Goal: Find specific page/section: Find specific page/section

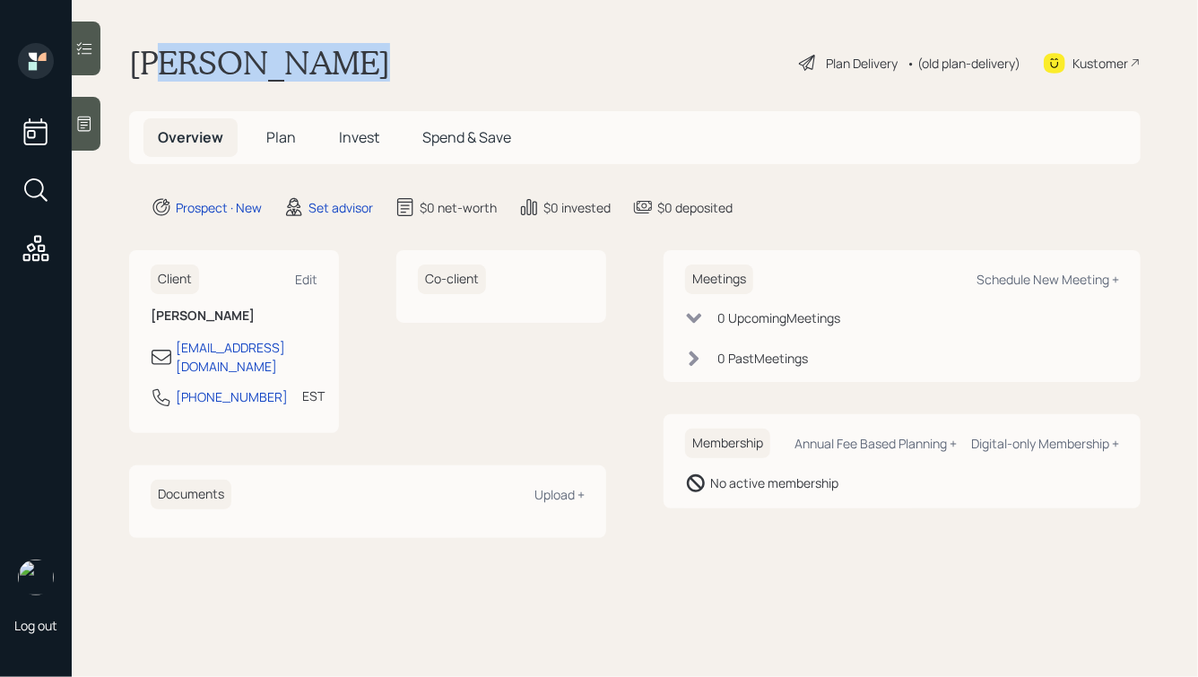
drag, startPoint x: 334, startPoint y: 63, endPoint x: 173, endPoint y: 62, distance: 160.5
click at [173, 62] on div "[PERSON_NAME] Plan Delivery • (old plan-delivery) Kustomer" at bounding box center [635, 62] width 1012 height 39
click at [173, 62] on h1 "[PERSON_NAME]" at bounding box center [259, 62] width 261 height 39
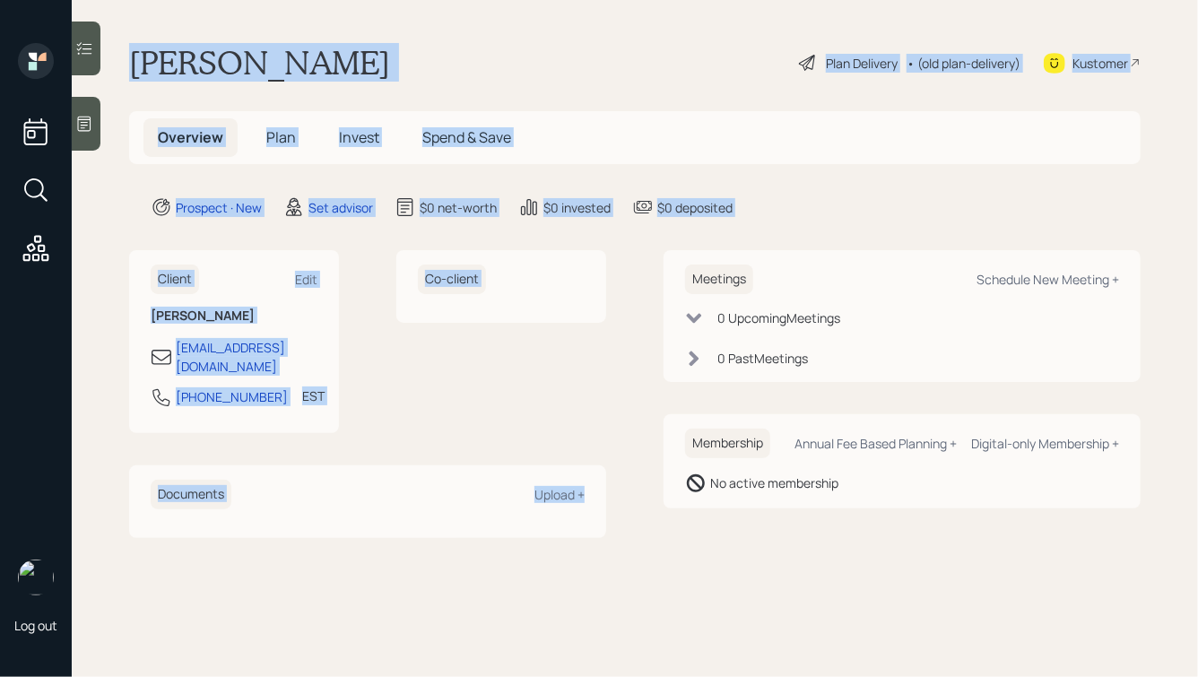
drag, startPoint x: 138, startPoint y: 64, endPoint x: 617, endPoint y: 471, distance: 628.6
click at [618, 472] on main "[PERSON_NAME] Plan Delivery • (old plan-delivery) Kustomer Overview Plan Invest…" at bounding box center [635, 338] width 1126 height 677
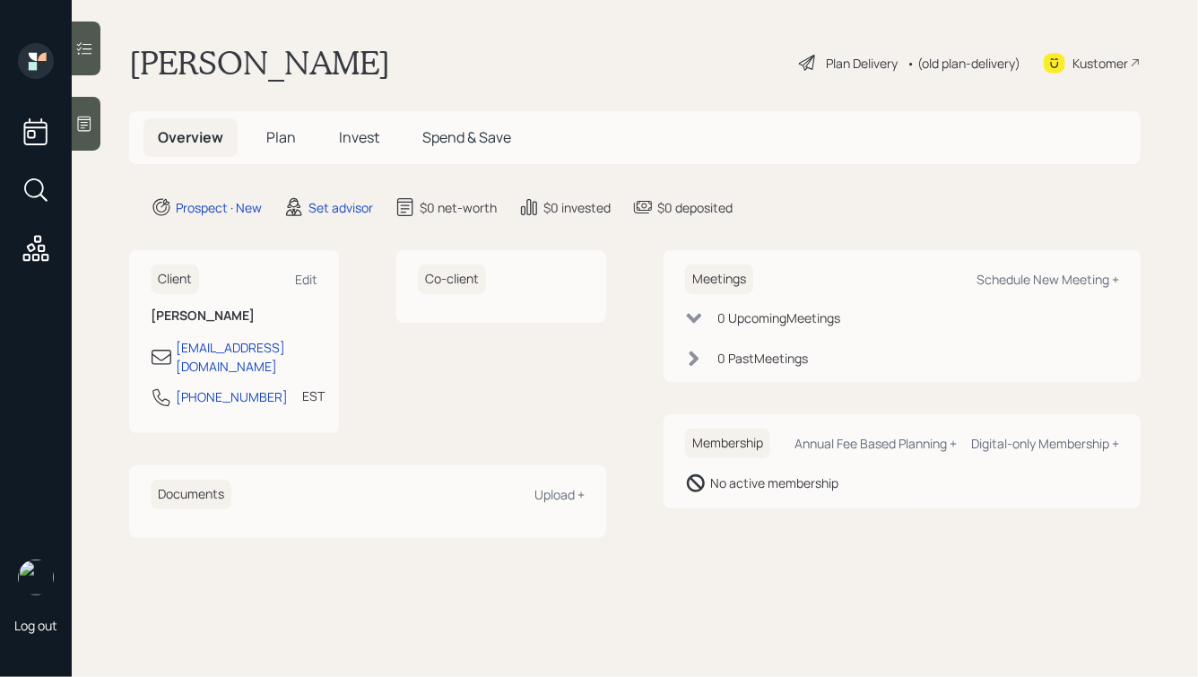
click at [787, 505] on div "Membership Annual Fee Based Planning + Digital-only Membership + No active memb…" at bounding box center [902, 461] width 477 height 94
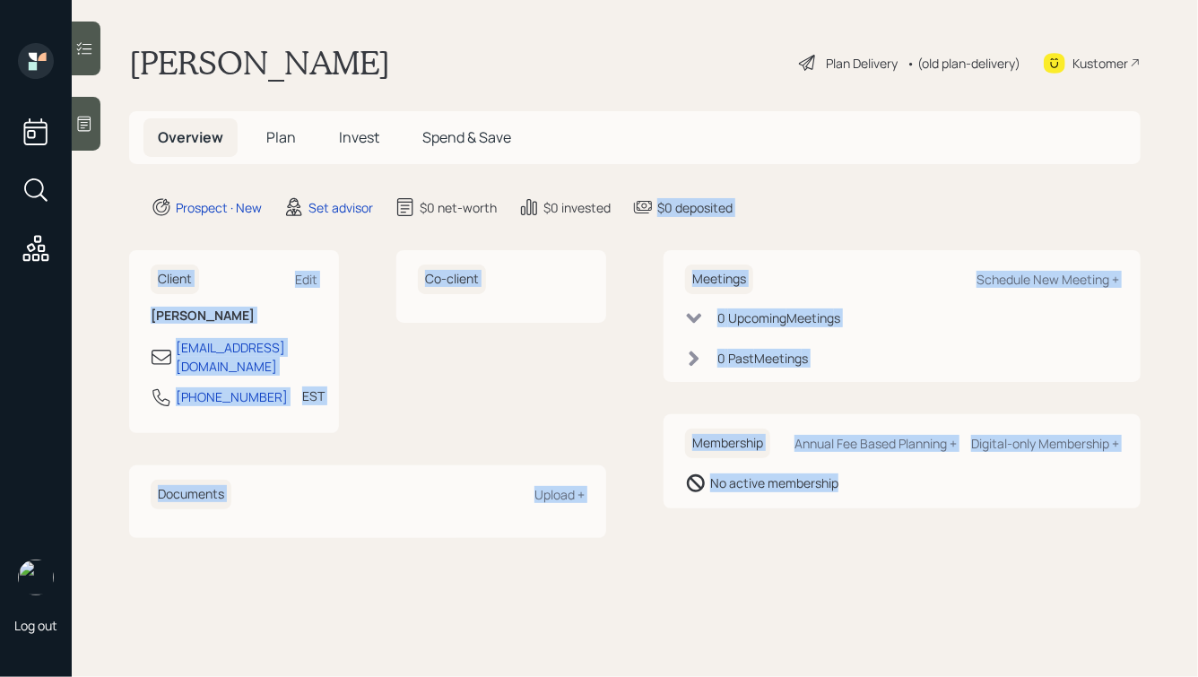
drag, startPoint x: 918, startPoint y: 525, endPoint x: 561, endPoint y: 89, distance: 563.4
click at [562, 98] on main "[PERSON_NAME] Plan Delivery • (old plan-delivery) Kustomer Overview Plan Invest…" at bounding box center [635, 338] width 1126 height 677
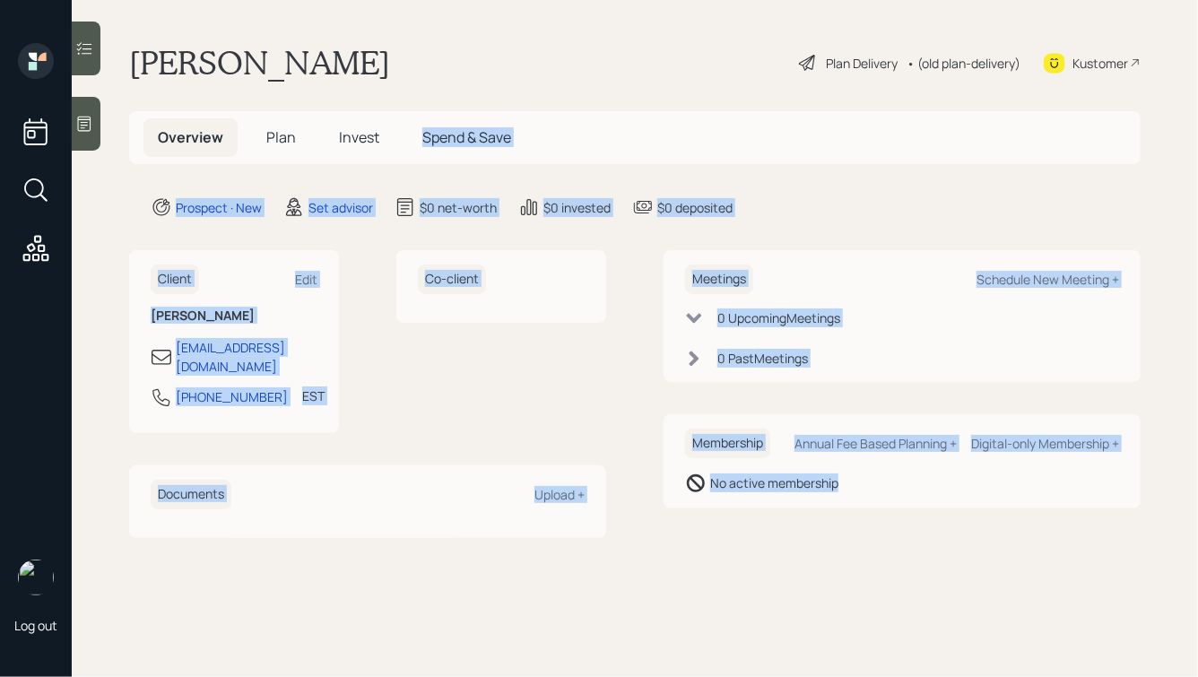
click at [561, 89] on main "[PERSON_NAME] Plan Delivery • (old plan-delivery) Kustomer Overview Plan Invest…" at bounding box center [635, 338] width 1126 height 677
